Goal: Task Accomplishment & Management: Manage account settings

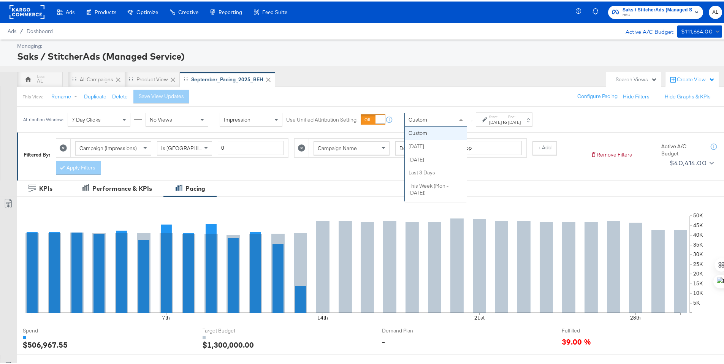
click at [430, 122] on div "Custom" at bounding box center [436, 118] width 62 height 13
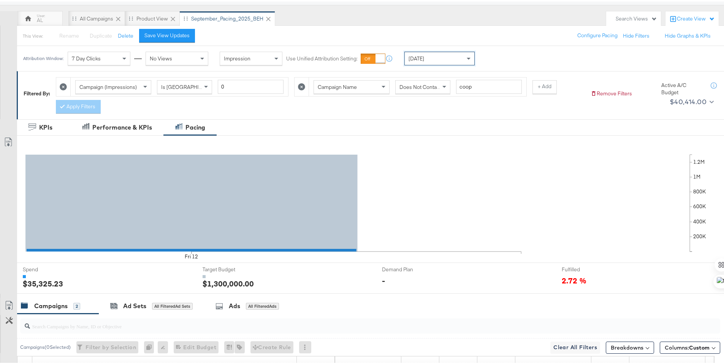
scroll to position [199, 0]
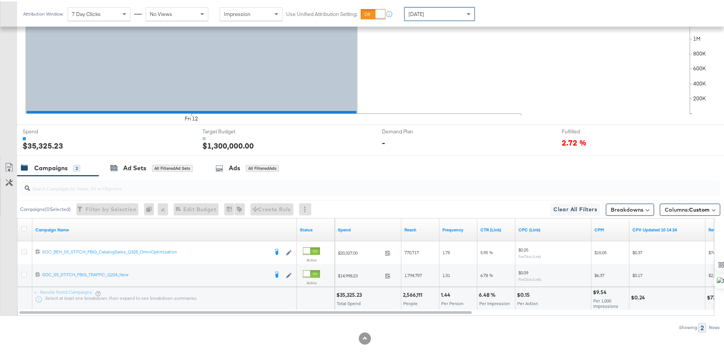
click at [347, 294] on div "$35,325.23" at bounding box center [351, 293] width 28 height 7
copy div "35,325.23"
click at [25, 228] on icon at bounding box center [24, 228] width 6 height 6
click at [0, 0] on input "checkbox" at bounding box center [0, 0] width 0 height 0
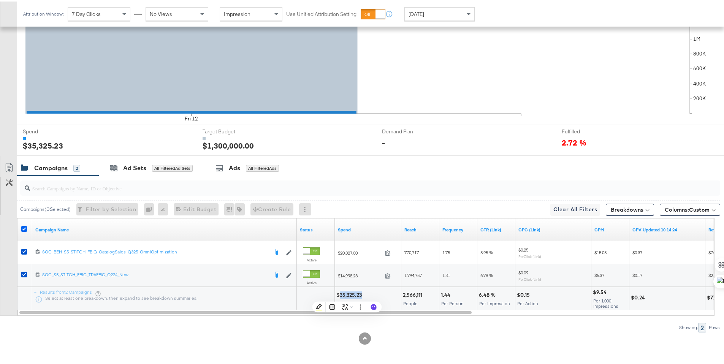
click at [25, 228] on icon at bounding box center [24, 228] width 6 height 6
click at [0, 0] on input "checkbox" at bounding box center [0, 0] width 0 height 0
click at [22, 228] on icon at bounding box center [24, 228] width 6 height 6
click at [0, 0] on input "checkbox" at bounding box center [0, 0] width 0 height 0
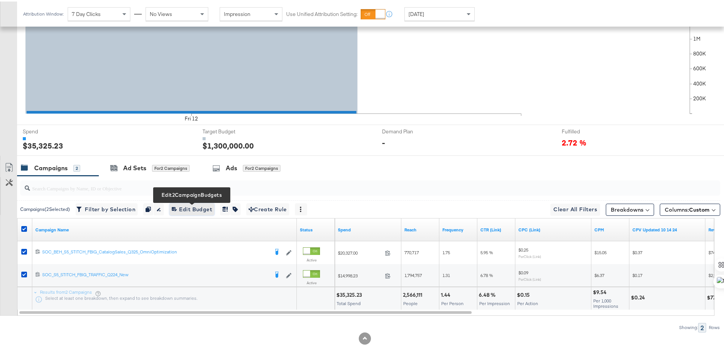
click at [176, 208] on icon "button" at bounding box center [174, 207] width 5 height 5
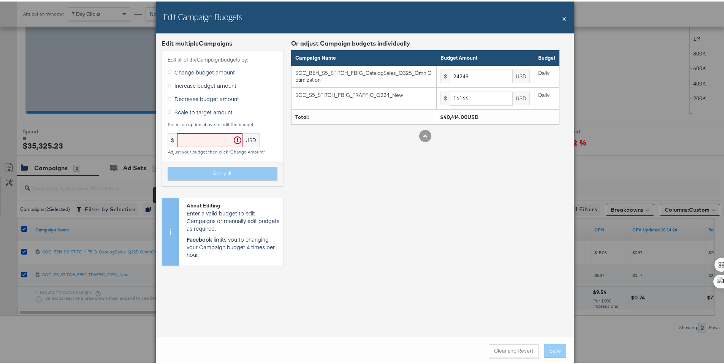
click at [559, 17] on div "Edit Campaign Budgets X" at bounding box center [365, 16] width 418 height 32
click at [562, 15] on button "X" at bounding box center [564, 17] width 4 height 15
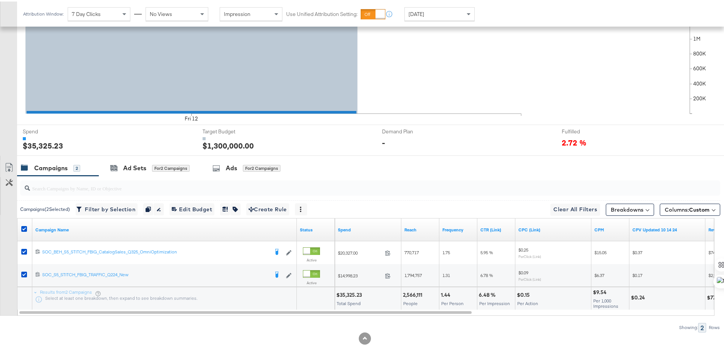
scroll to position [0, 0]
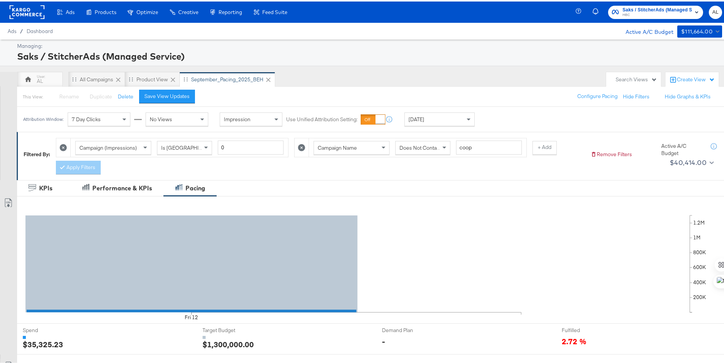
click at [24, 7] on rect at bounding box center [27, 11] width 35 height 14
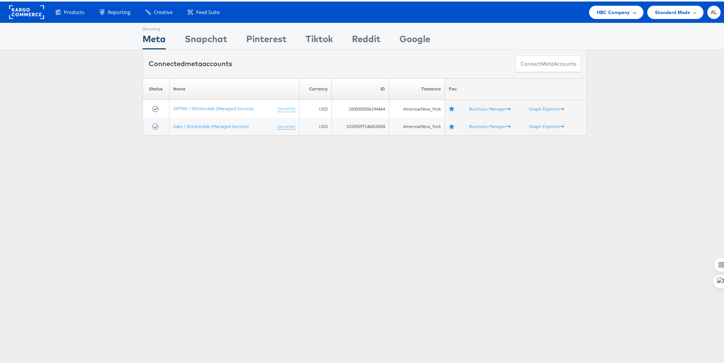
click at [598, 14] on span "HBC Company" at bounding box center [613, 11] width 33 height 8
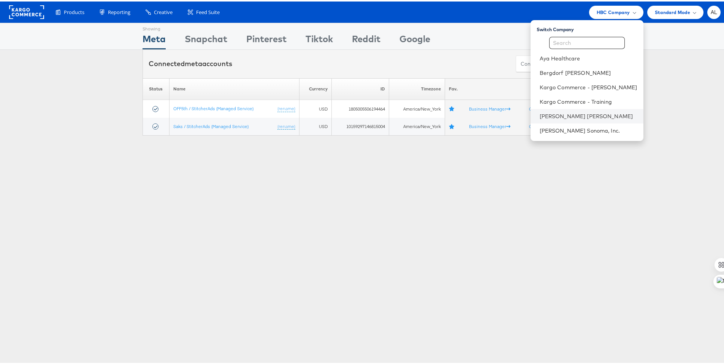
click at [559, 109] on li "Neiman Marcus" at bounding box center [587, 115] width 113 height 14
click at [545, 113] on link "Neiman Marcus" at bounding box center [589, 115] width 98 height 8
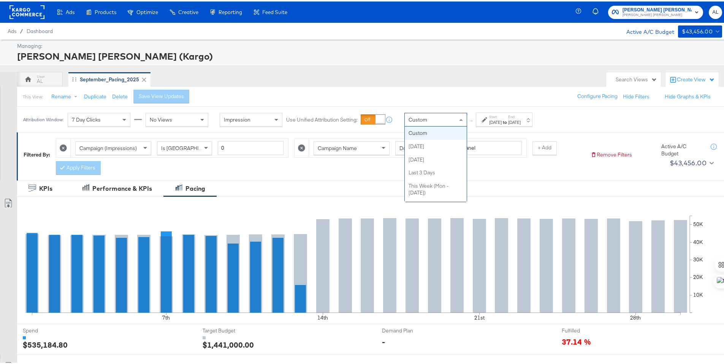
click at [445, 119] on div "Custom" at bounding box center [436, 118] width 62 height 13
click at [502, 119] on div "[DATE]" at bounding box center [495, 121] width 13 height 6
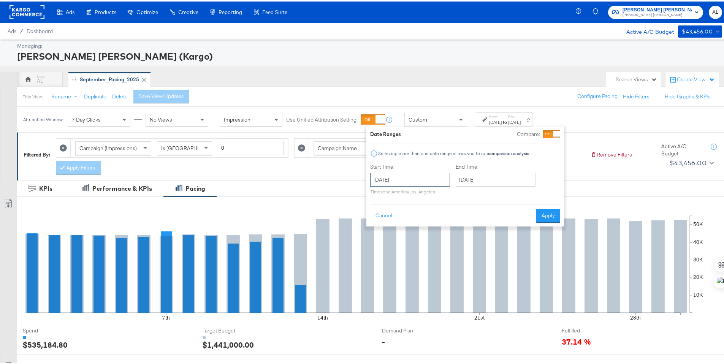
click at [420, 180] on input "September 1st 2025" at bounding box center [410, 178] width 80 height 14
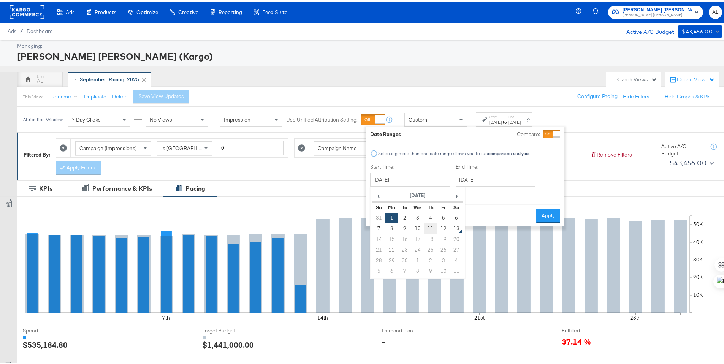
click at [431, 228] on td "11" at bounding box center [430, 227] width 13 height 11
type input "September 11th 2025"
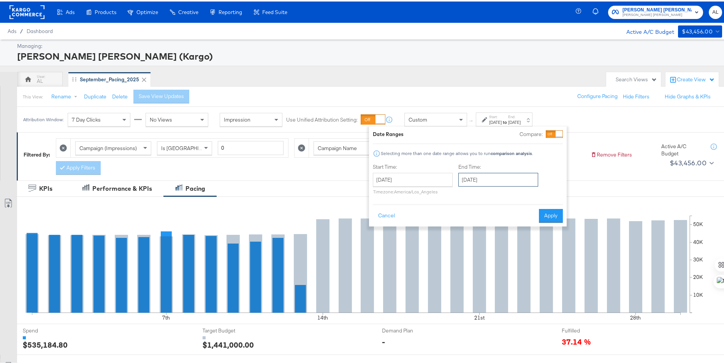
click at [476, 179] on input "September 30th 2025" at bounding box center [499, 178] width 80 height 14
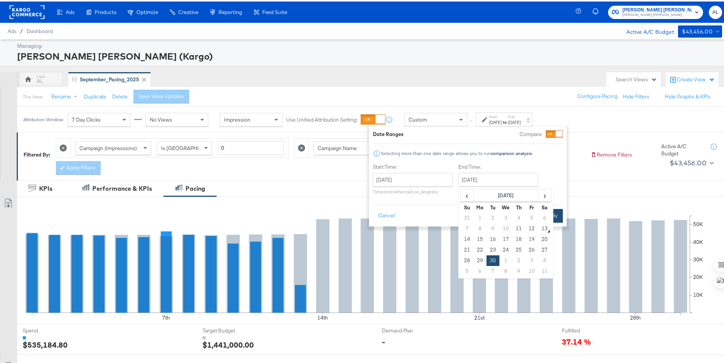
drag, startPoint x: 516, startPoint y: 225, endPoint x: 548, endPoint y: 217, distance: 32.9
click at [516, 225] on td "11" at bounding box center [519, 227] width 13 height 11
type input "September 11th 2025"
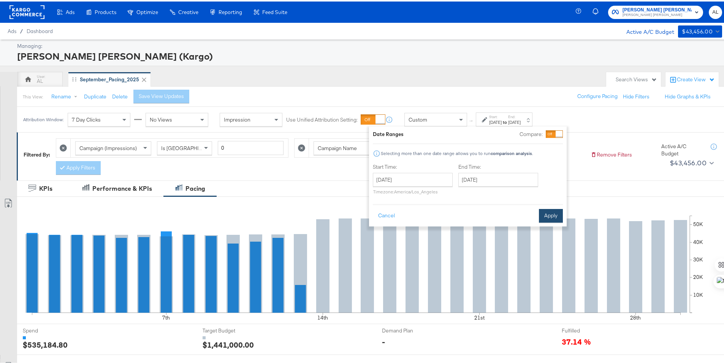
click at [548, 217] on button "Apply" at bounding box center [551, 215] width 24 height 14
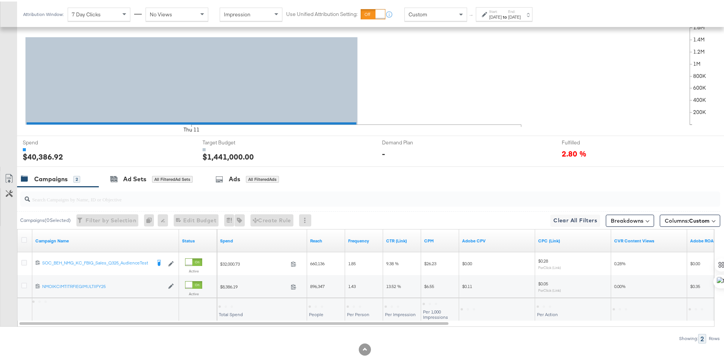
scroll to position [199, 0]
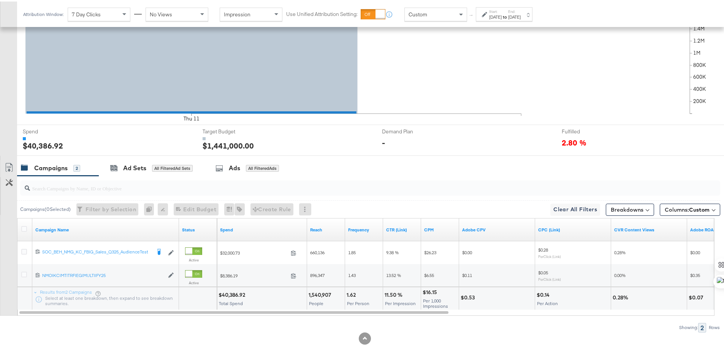
click at [227, 294] on div "$40,386.92" at bounding box center [233, 293] width 29 height 7
copy div "40,386.92"
click at [442, 14] on div "Custom" at bounding box center [436, 12] width 62 height 13
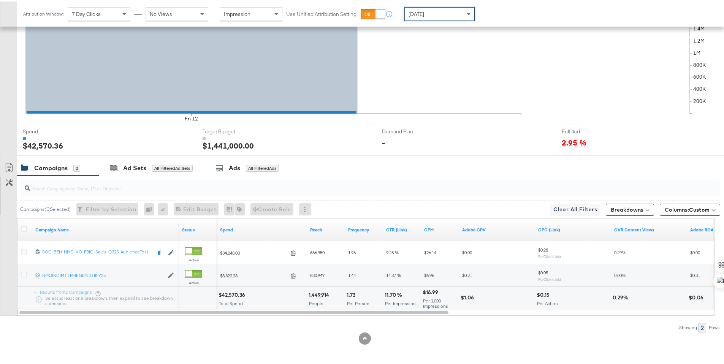
click at [230, 292] on div "$42,570.36" at bounding box center [233, 293] width 29 height 7
copy div "42,570.36"
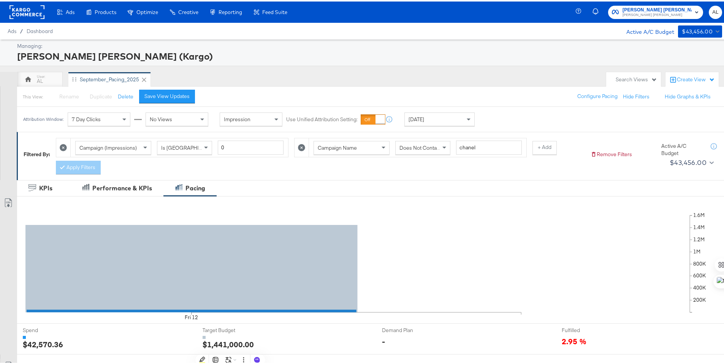
click at [21, 9] on rect at bounding box center [27, 11] width 35 height 14
click at [14, 7] on rect at bounding box center [27, 11] width 35 height 14
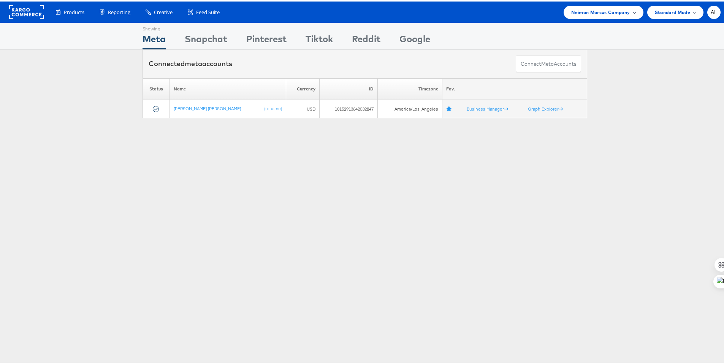
click at [623, 13] on span "Neiman Marcus Company" at bounding box center [601, 11] width 59 height 8
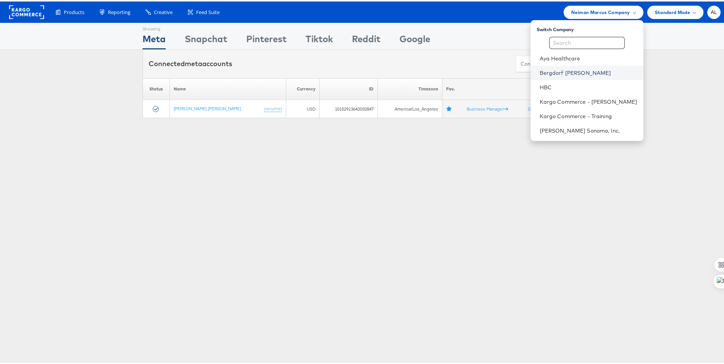
click at [573, 72] on link "Bergdorf [PERSON_NAME]" at bounding box center [589, 72] width 98 height 8
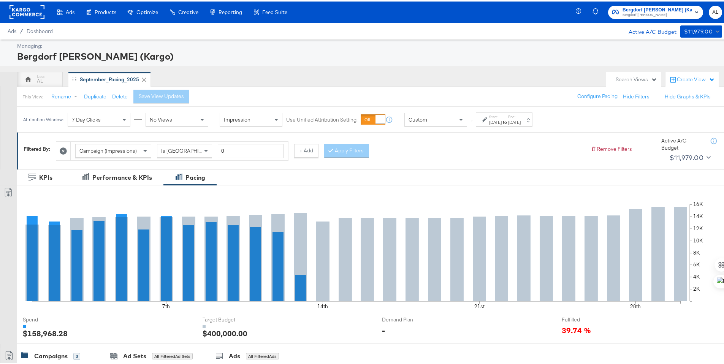
click at [454, 119] on div "Custom" at bounding box center [436, 118] width 62 height 13
click at [502, 113] on label "Start:" at bounding box center [495, 115] width 13 height 5
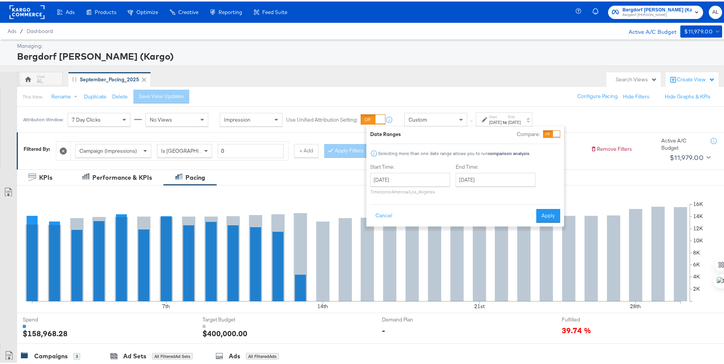
click at [407, 186] on div "September 1st 2025 ‹ September 2025 › Su Mo Tu We Th Fr Sa 31 1 2 3 4 5 6 7 8 9…" at bounding box center [410, 182] width 80 height 22
click at [410, 182] on input "September 1st 2025" at bounding box center [410, 178] width 80 height 14
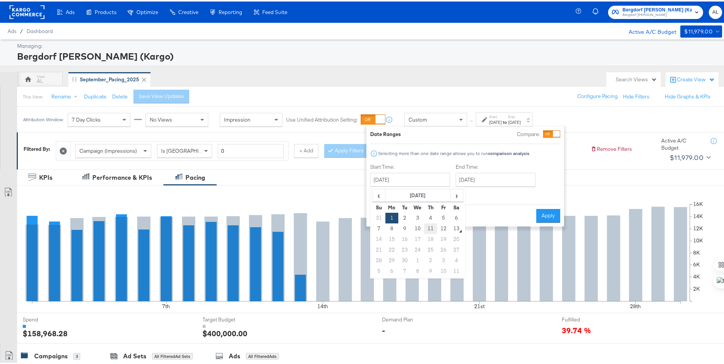
click at [430, 230] on td "11" at bounding box center [430, 227] width 13 height 11
type input "September 11th 2025"
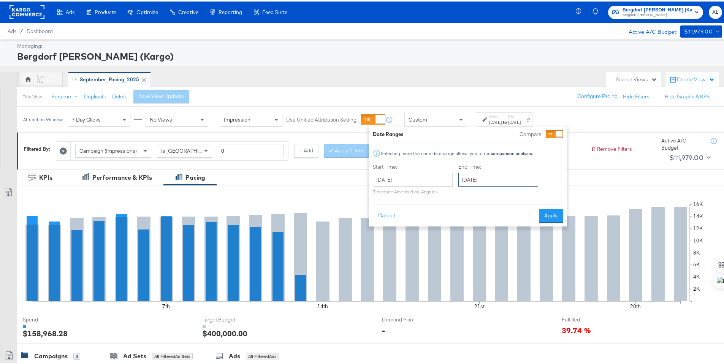
click at [470, 183] on input "September 30th 2025" at bounding box center [499, 178] width 80 height 14
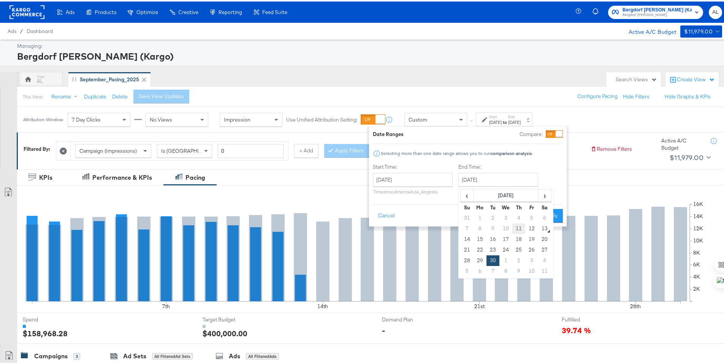
click at [523, 224] on td "11" at bounding box center [519, 227] width 13 height 11
type input "September 11th 2025"
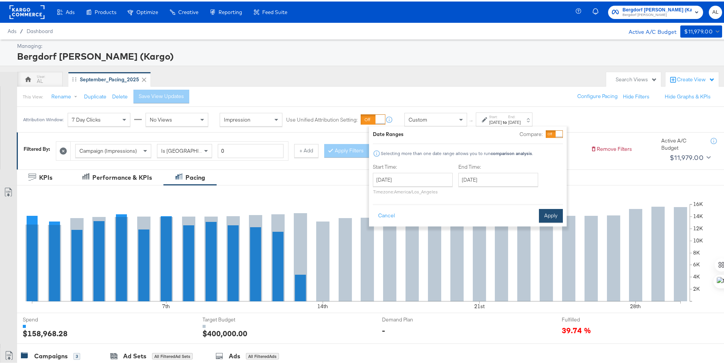
click at [546, 215] on button "Apply" at bounding box center [551, 215] width 24 height 14
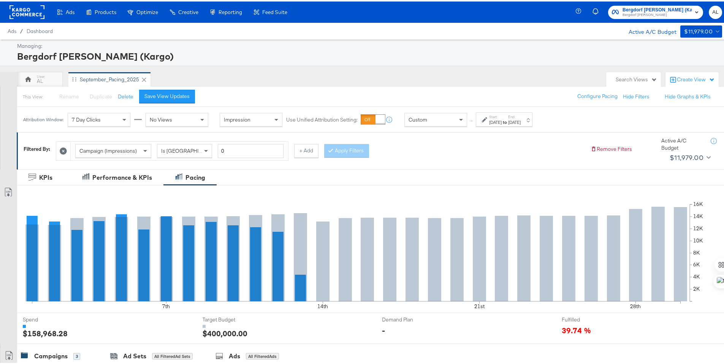
scroll to position [211, 0]
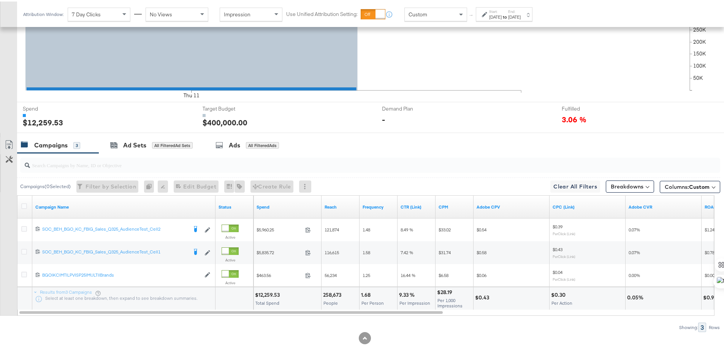
click at [270, 293] on div "$12,259.53" at bounding box center [268, 293] width 27 height 7
copy div "12,259.53"
click at [465, 11] on span at bounding box center [462, 12] width 10 height 13
click at [264, 292] on div "$11,480.15" at bounding box center [268, 293] width 26 height 7
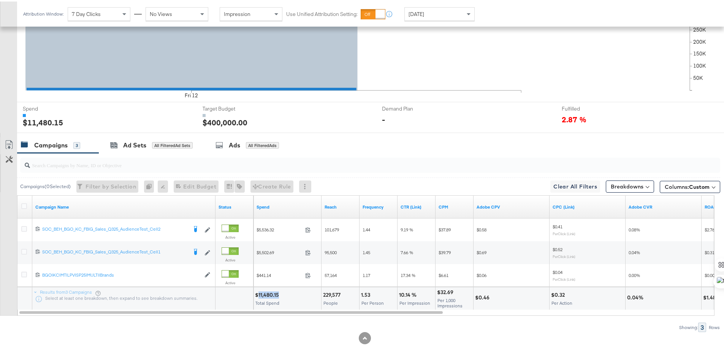
click at [264, 292] on div "$11,480.15" at bounding box center [268, 293] width 26 height 7
copy div "11,480.15"
click at [24, 203] on icon at bounding box center [24, 205] width 6 height 6
click at [0, 0] on input "checkbox" at bounding box center [0, 0] width 0 height 0
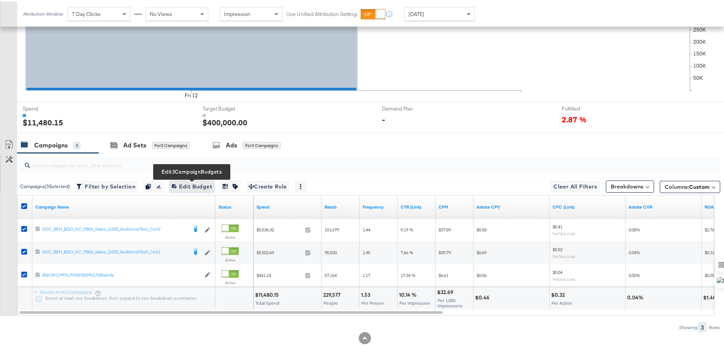
click at [192, 182] on span "Edit 3 Campaign Budgets Edit Budget" at bounding box center [192, 186] width 40 height 10
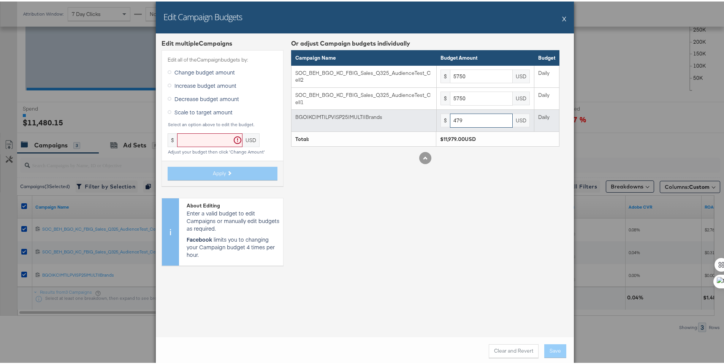
click at [480, 117] on input "479" at bounding box center [481, 119] width 63 height 14
paste input "540"
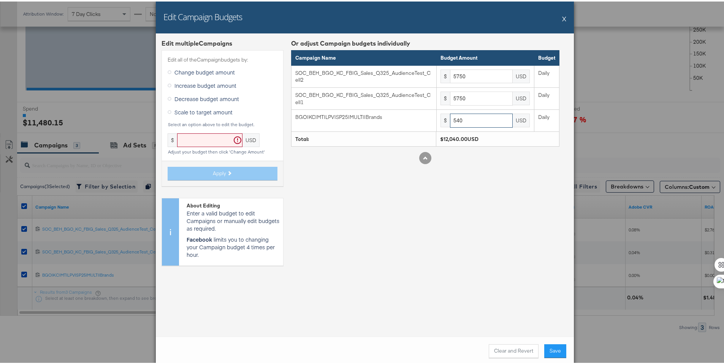
type input "540"
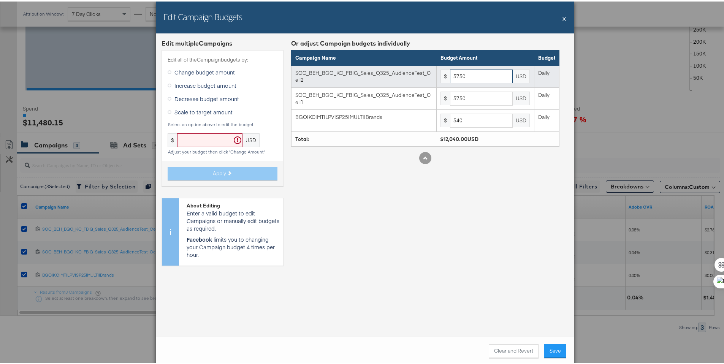
click at [495, 78] on input "5750" at bounding box center [481, 75] width 63 height 14
paste input "6482"
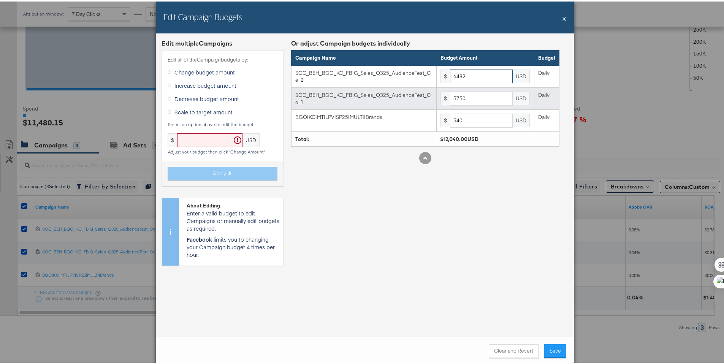
type input "6482"
click at [471, 98] on input "5750" at bounding box center [481, 97] width 63 height 14
paste input "6482"
click at [471, 98] on input "57506482" at bounding box center [481, 97] width 63 height 14
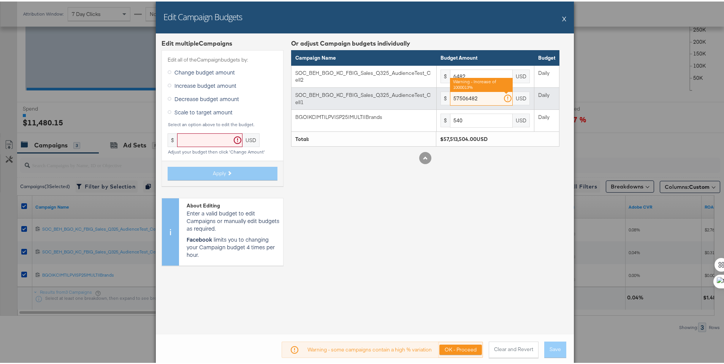
click at [471, 98] on input "57506482" at bounding box center [481, 97] width 63 height 14
paste input "text"
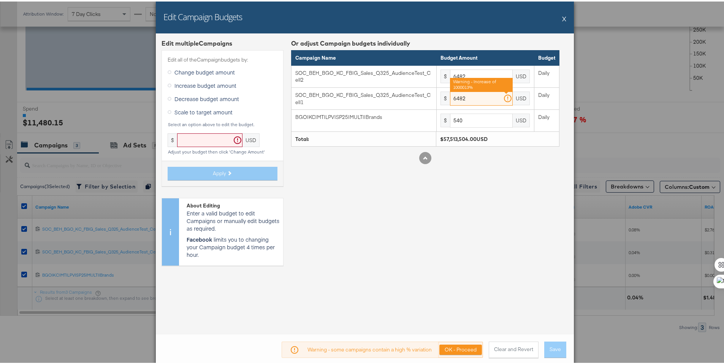
type input "6482"
click at [475, 167] on div "Or adjust Campaign budgets individually Campaign Name Budget Amount Budget SOC_…" at bounding box center [425, 154] width 268 height 233
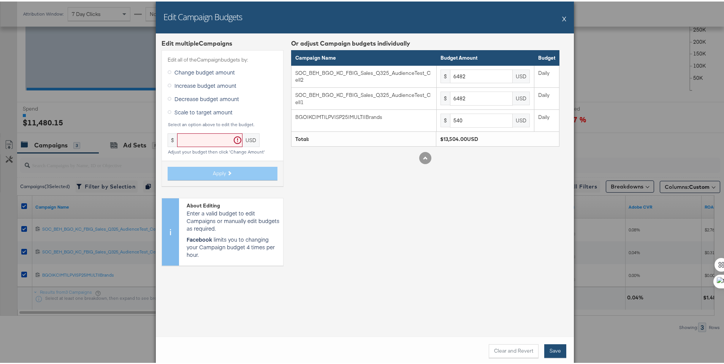
click at [547, 348] on button "Save" at bounding box center [556, 350] width 22 height 14
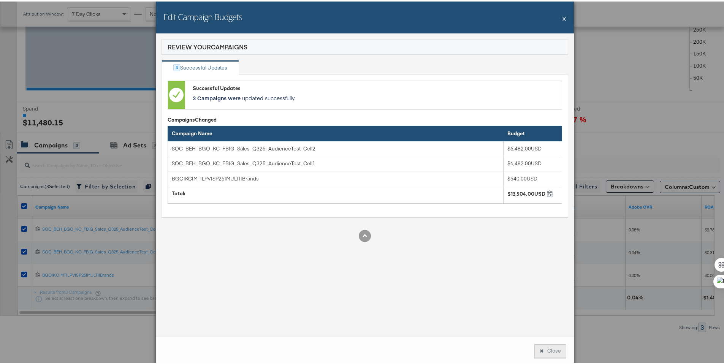
click at [543, 351] on button "Close" at bounding box center [551, 350] width 32 height 14
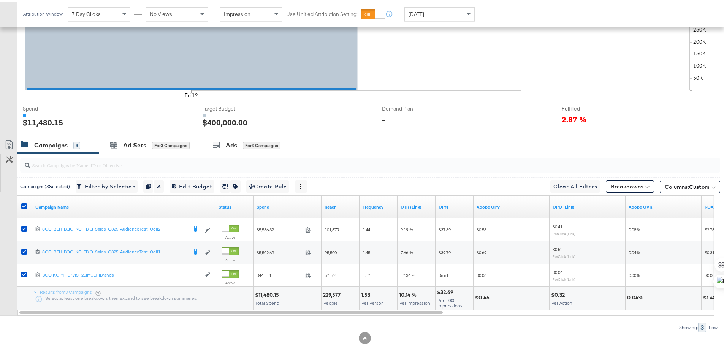
scroll to position [0, 0]
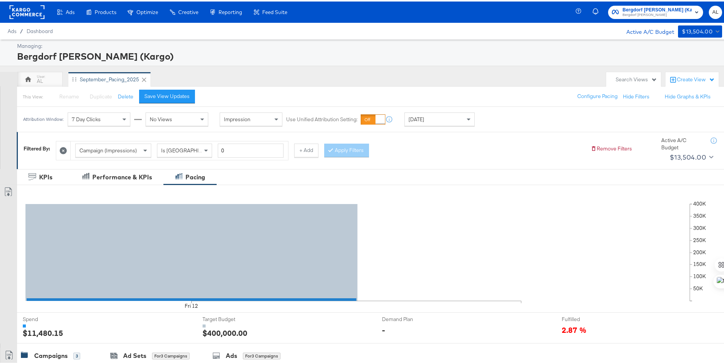
click at [25, 10] on rect at bounding box center [27, 11] width 35 height 14
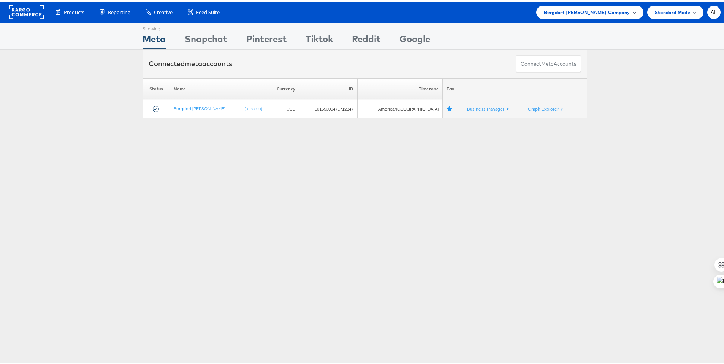
click at [569, 14] on span "Bergdorf [PERSON_NAME] Company" at bounding box center [587, 11] width 86 height 8
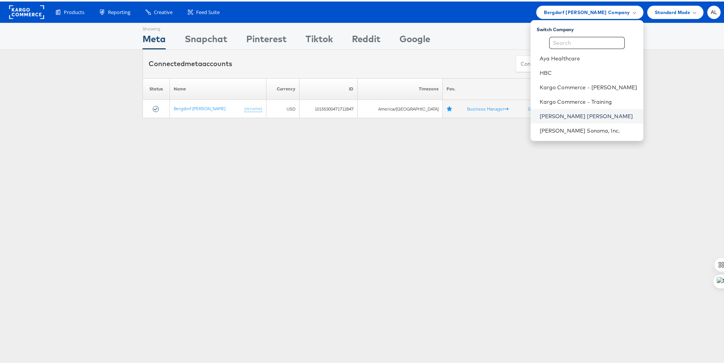
click at [549, 115] on link "[PERSON_NAME] [PERSON_NAME]" at bounding box center [589, 115] width 98 height 8
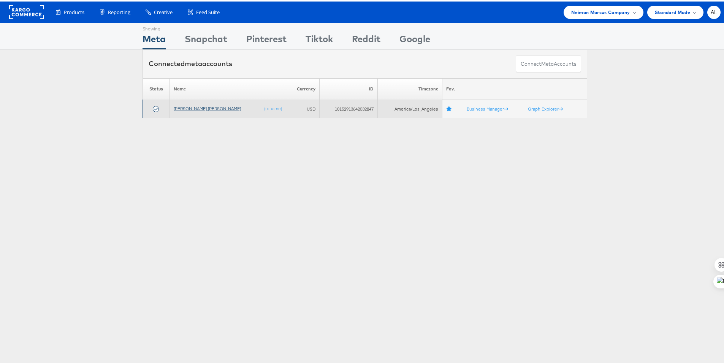
click at [188, 108] on link "[PERSON_NAME] [PERSON_NAME]" at bounding box center [207, 107] width 67 height 6
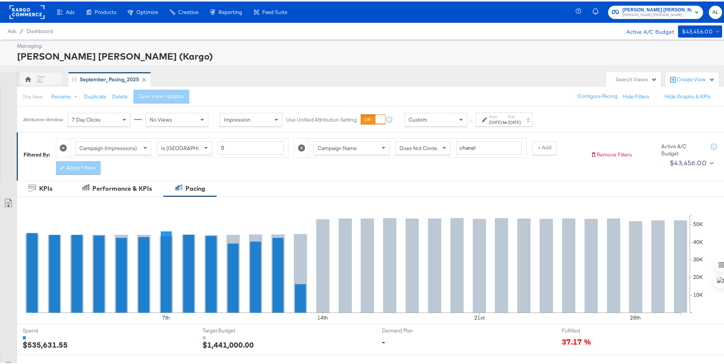
click at [445, 120] on div "Custom" at bounding box center [436, 118] width 62 height 13
click at [445, 96] on div "This View: Rename Duplicate Delete Save View Updates Configure Pacing Hide Filt…" at bounding box center [373, 95] width 713 height 21
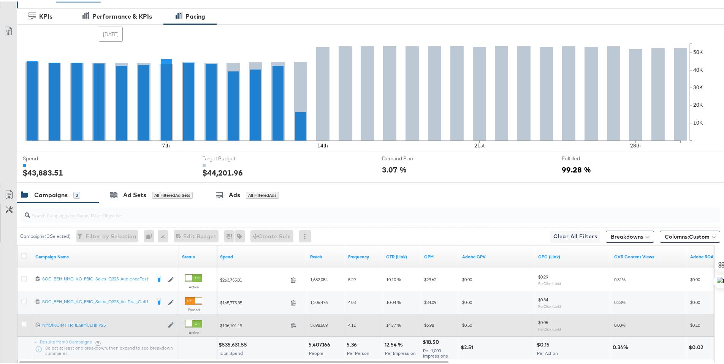
scroll to position [222, 0]
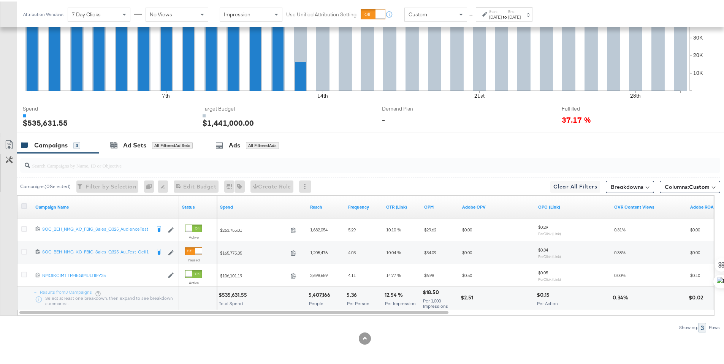
click at [25, 204] on icon at bounding box center [24, 205] width 6 height 6
click at [0, 0] on input "checkbox" at bounding box center [0, 0] width 0 height 0
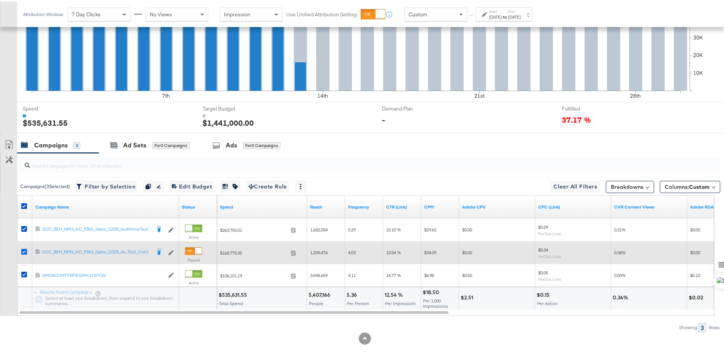
click at [22, 250] on icon at bounding box center [24, 251] width 6 height 6
click at [0, 0] on input "checkbox" at bounding box center [0, 0] width 0 height 0
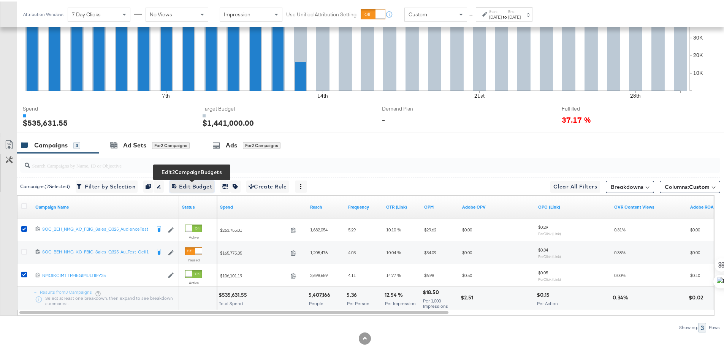
click at [191, 186] on span "Edit 2 Campaign Budgets Edit Budget" at bounding box center [192, 186] width 40 height 10
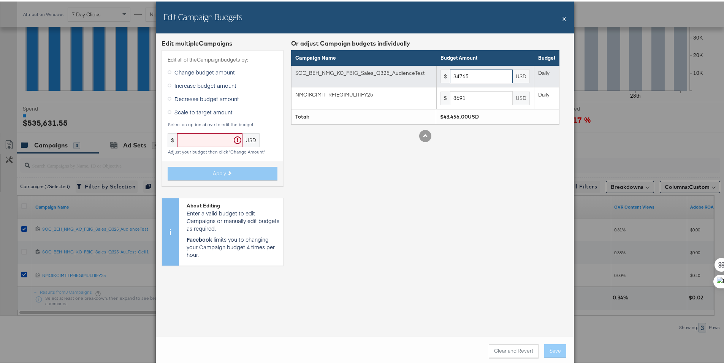
click at [480, 78] on input "34765" at bounding box center [481, 75] width 63 height 14
paste input "40800"
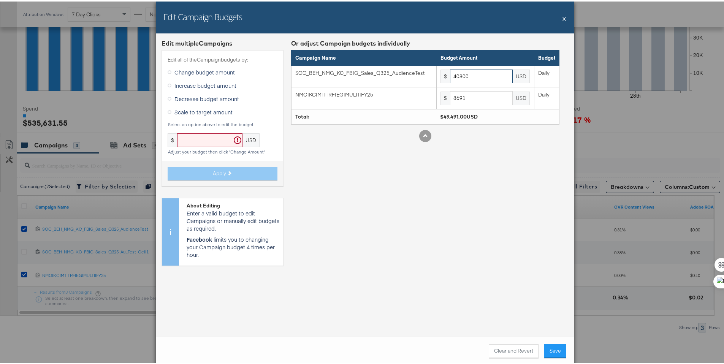
type input "40800"
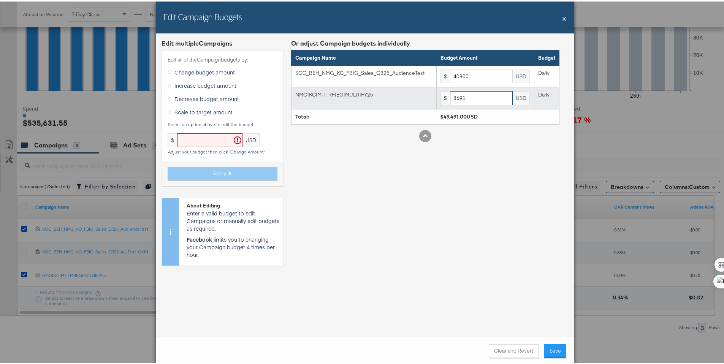
click at [476, 102] on input "8691" at bounding box center [481, 97] width 63 height 14
paste input "10200"
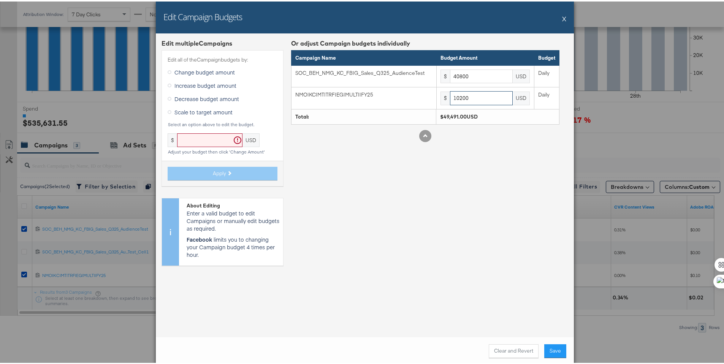
type input "10200"
drag, startPoint x: 490, startPoint y: 201, endPoint x: 514, endPoint y: 292, distance: 94.5
click at [490, 202] on div "Or adjust Campaign budgets individually Campaign Name Budget Amount Budget SOC_…" at bounding box center [425, 154] width 268 height 233
click at [551, 346] on button "Save" at bounding box center [556, 350] width 22 height 14
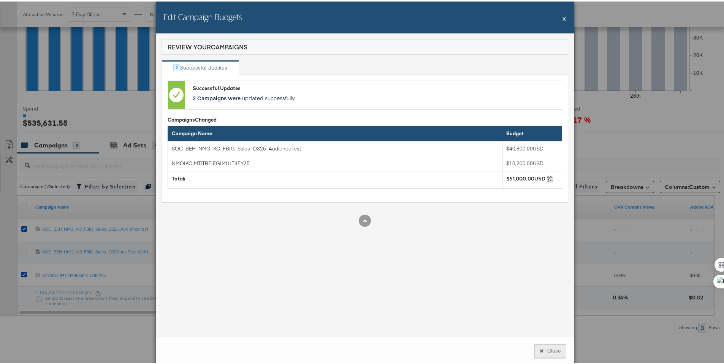
click at [545, 349] on button "Close" at bounding box center [551, 350] width 32 height 14
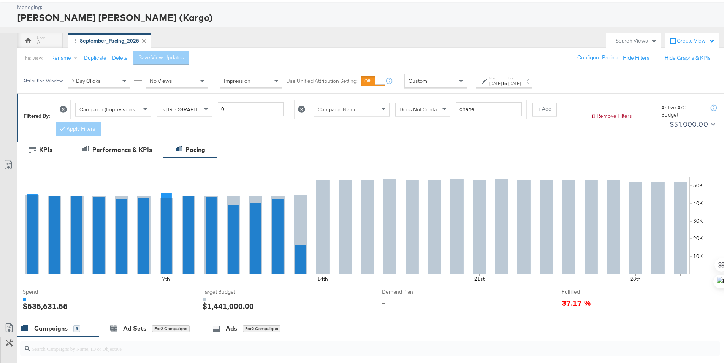
scroll to position [0, 0]
